Goal: Check status: Check status

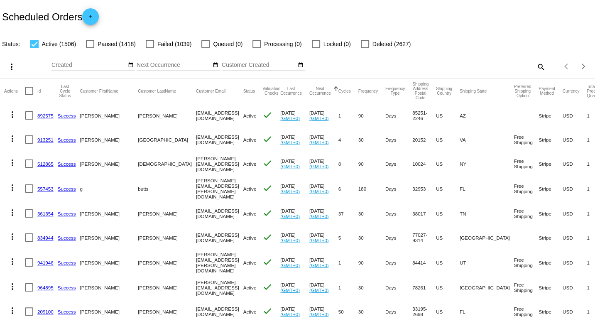
click at [540, 66] on mat-icon "search" at bounding box center [541, 66] width 10 height 13
click at [514, 68] on input "Search" at bounding box center [472, 65] width 148 height 7
paste input "[PERSON_NAME]"
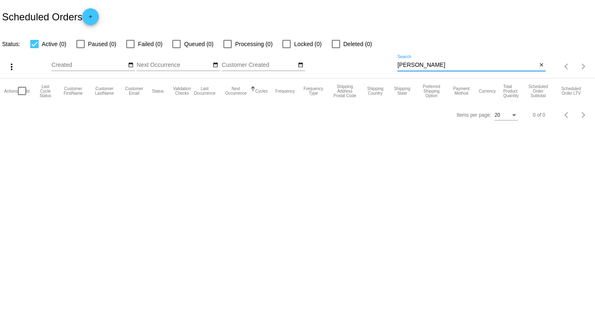
type input "[PERSON_NAME]"
click at [541, 66] on mat-icon "close" at bounding box center [542, 65] width 6 height 7
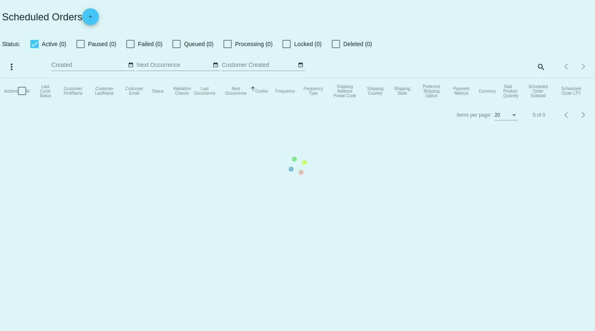
click at [543, 79] on mat-table "Actions Id Last Cycle Status Customer FirstName Customer LastName Customer Emai…" at bounding box center [297, 91] width 595 height 25
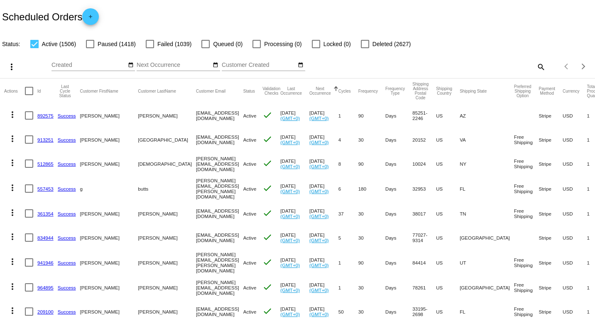
click at [540, 67] on mat-icon "search" at bounding box center [541, 66] width 10 height 13
click at [523, 67] on input "Search" at bounding box center [472, 65] width 148 height 7
paste input "[EMAIL_ADDRESS][DOMAIN_NAME]"
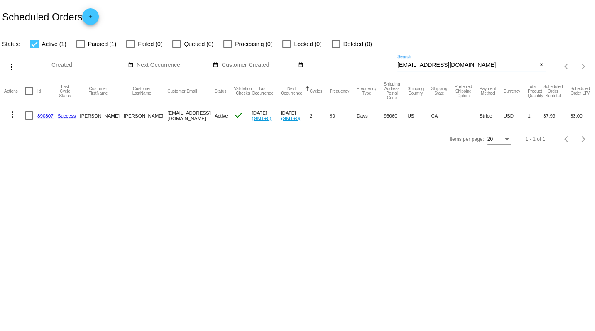
type input "[EMAIL_ADDRESS][DOMAIN_NAME]"
click at [15, 115] on mat-icon "more_vert" at bounding box center [12, 115] width 10 height 10
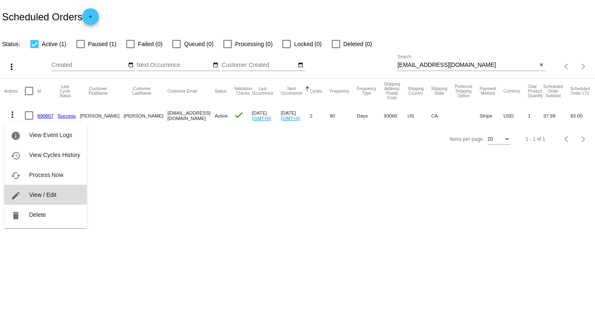
click at [52, 192] on span "View / Edit" at bounding box center [42, 195] width 27 height 7
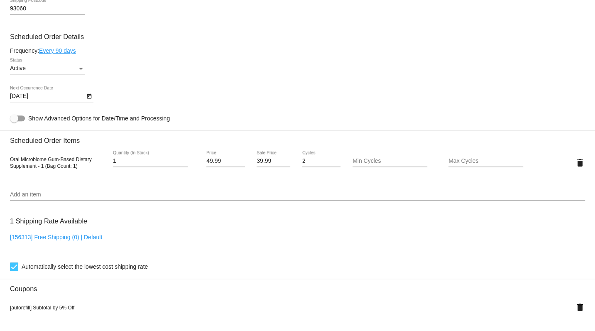
scroll to position [451, 0]
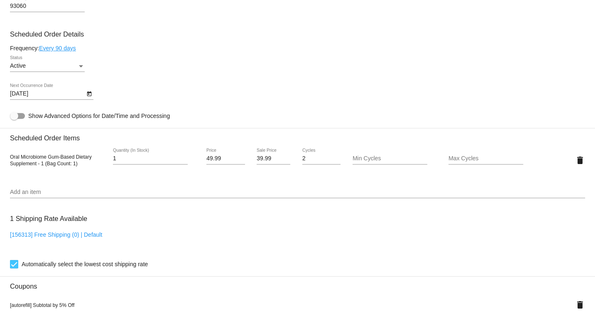
click at [74, 71] on div "Active Status" at bounding box center [47, 64] width 75 height 16
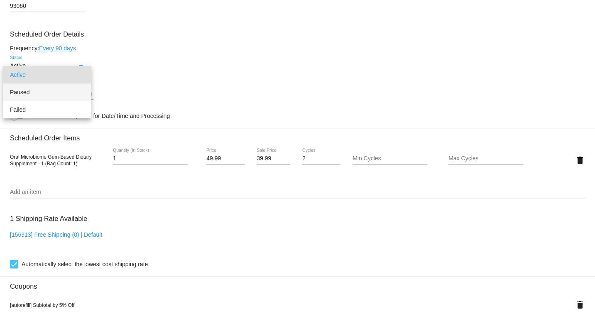
click at [68, 90] on span "Paused" at bounding box center [47, 91] width 75 height 17
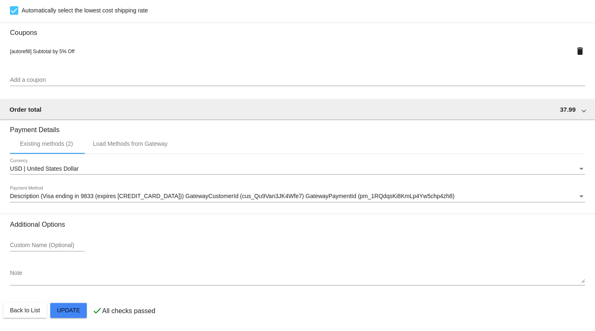
scroll to position [719, 0]
